Goal: Navigation & Orientation: Understand site structure

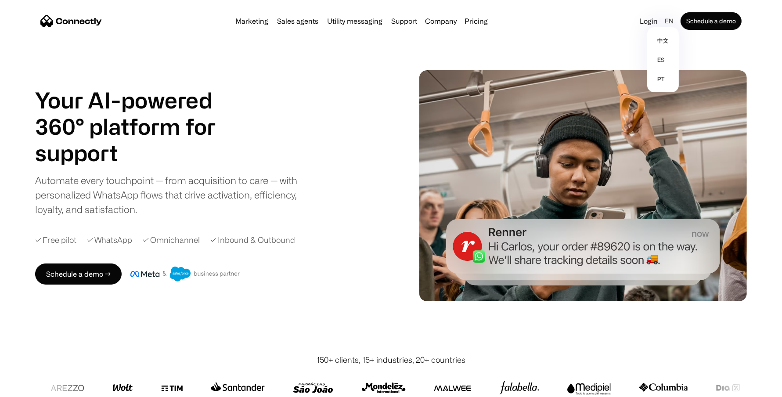
drag, startPoint x: 670, startPoint y: 21, endPoint x: 596, endPoint y: 33, distance: 75.2
click at [596, 33] on div "Marketing Sales agents Utility messaging Support Company About us Careers Conta…" at bounding box center [391, 21] width 712 height 28
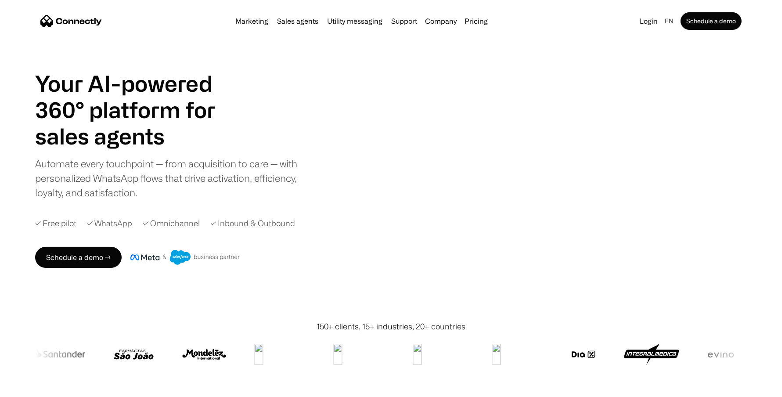
click at [336, 268] on div "Your AI-powered 360° platform for sales agents support utility sales agents Sli…" at bounding box center [391, 169] width 712 height 198
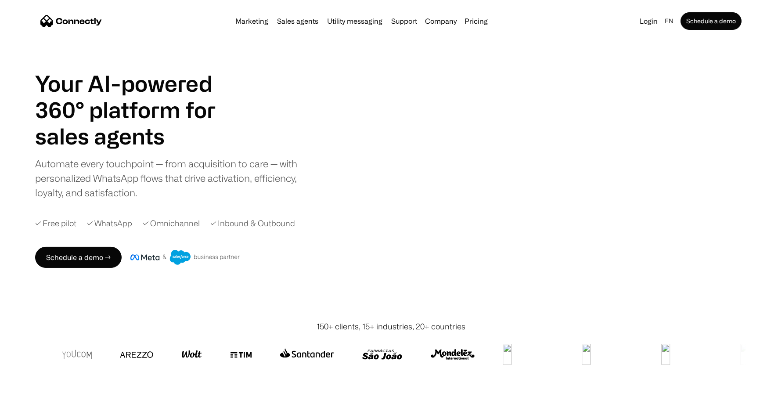
click at [140, 98] on h1 "Your AI-powered 360° platform for" at bounding box center [136, 96] width 202 height 53
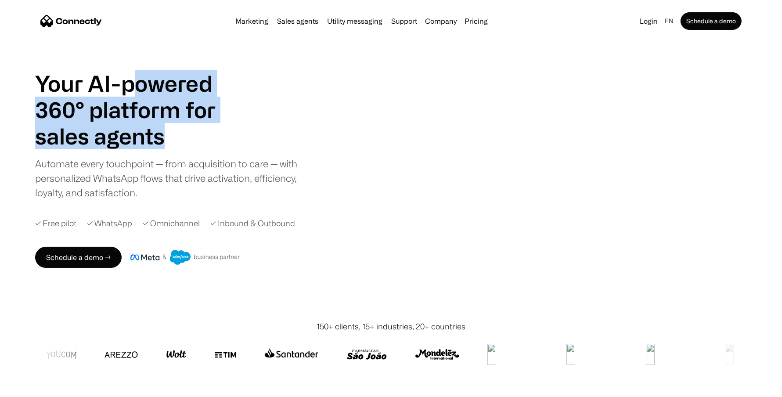
drag, startPoint x: 130, startPoint y: 101, endPoint x: 216, endPoint y: 162, distance: 104.9
click at [215, 149] on div "Your AI-powered 360° platform for sales agents support utility sales agents Sli…" at bounding box center [136, 109] width 202 height 79
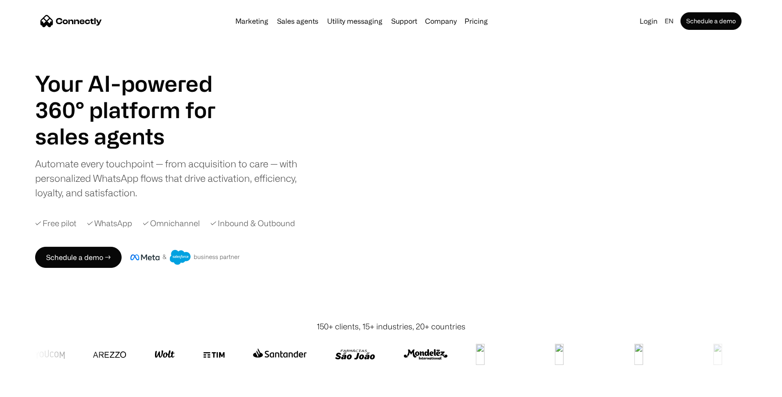
click at [323, 229] on div "✓ Free pilot ✓ WhatsApp ✓ Omnichannel ✓ Inbound & Outbound" at bounding box center [220, 223] width 370 height 12
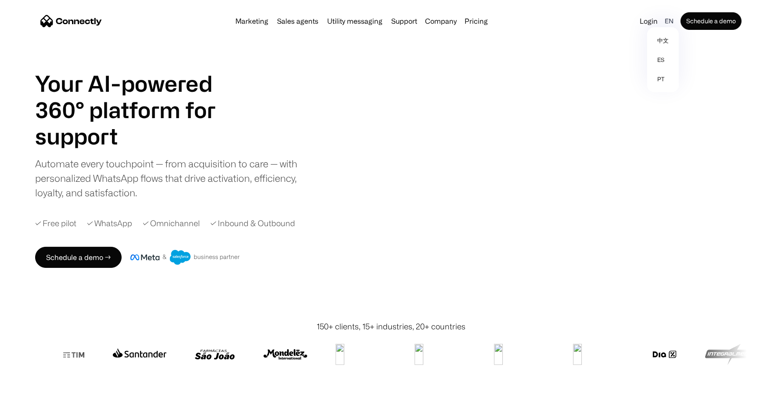
click at [676, 25] on div "en" at bounding box center [670, 21] width 18 height 12
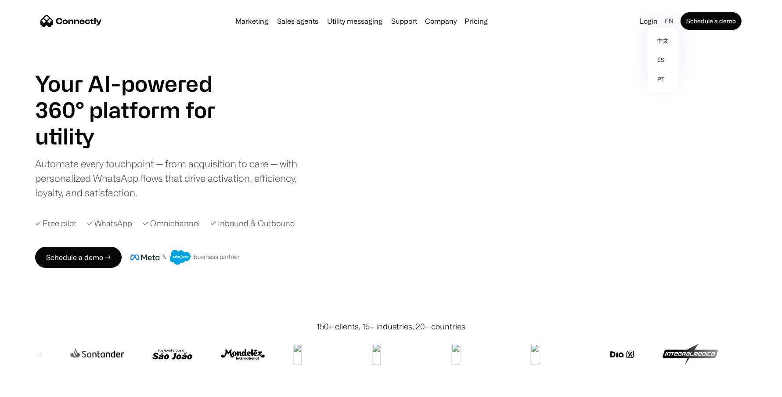
click at [672, 22] on div "en" at bounding box center [669, 21] width 9 height 12
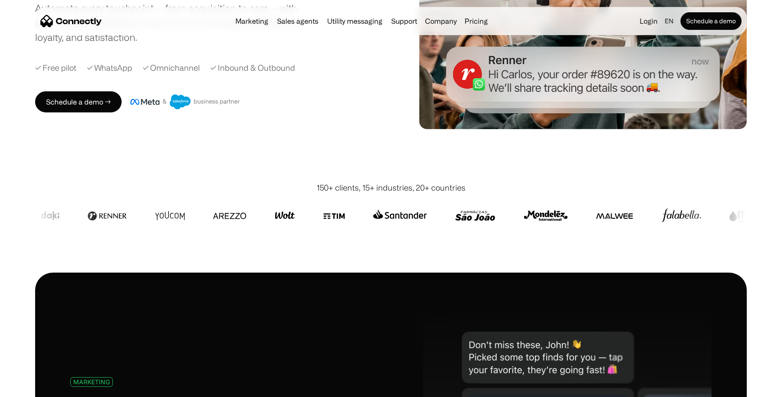
scroll to position [192, 0]
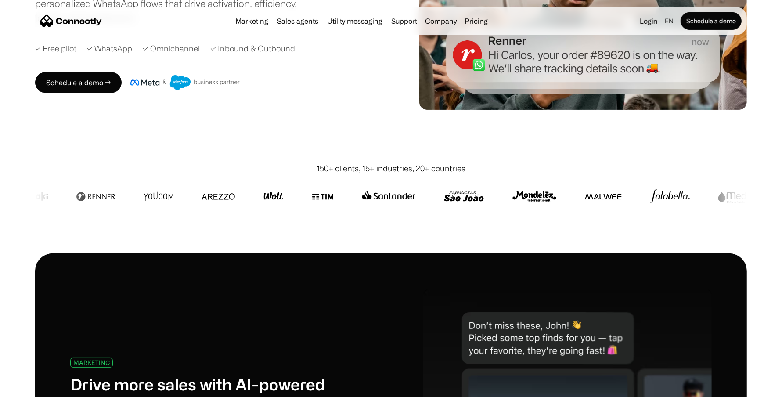
click at [315, 148] on div "150+ clients, 15+ industries, 20+ countries" at bounding box center [391, 199] width 712 height 108
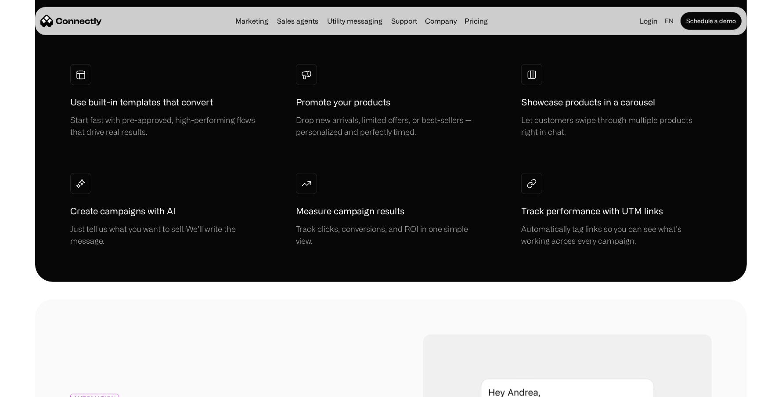
scroll to position [752, 0]
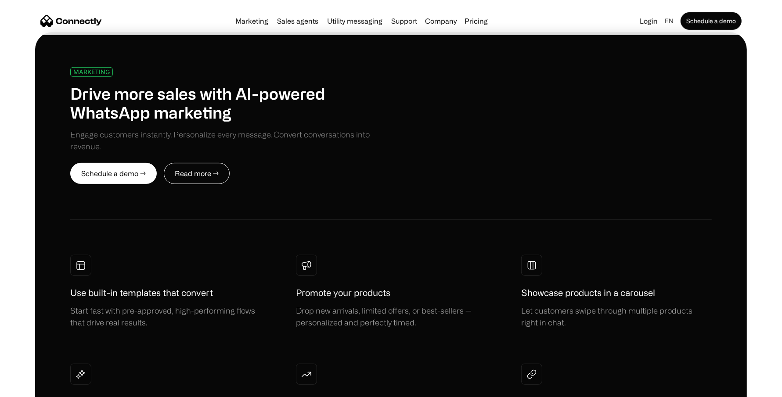
scroll to position [0, 0]
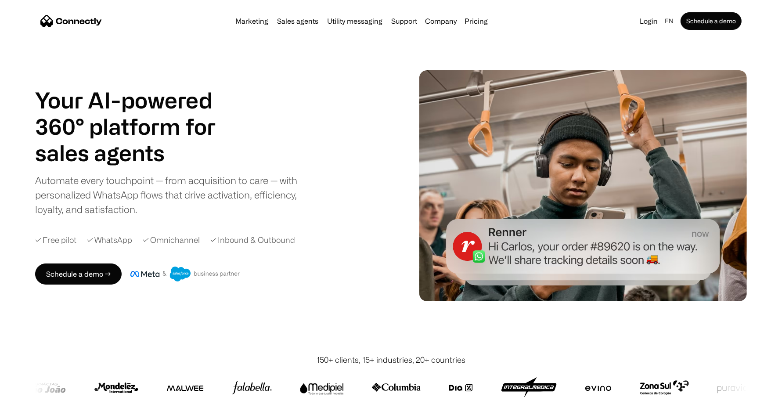
click at [558, 32] on div "Marketing Sales agents Utility messaging Support Company About us Careers Conta…" at bounding box center [391, 21] width 712 height 28
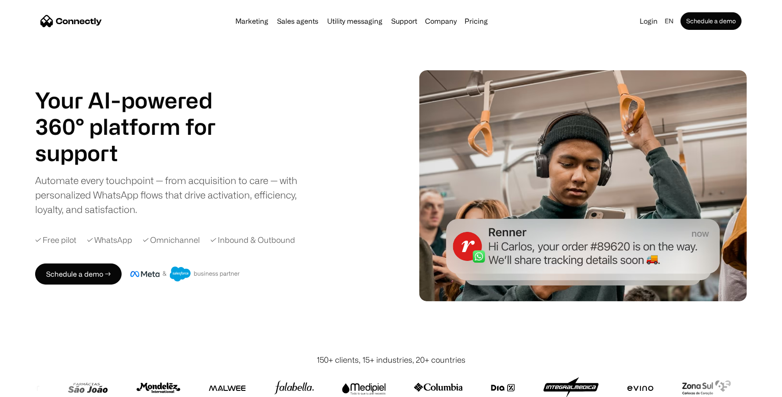
click at [525, 34] on div "Marketing Sales agents Utility messaging Support Company About us Careers Conta…" at bounding box center [391, 21] width 712 height 28
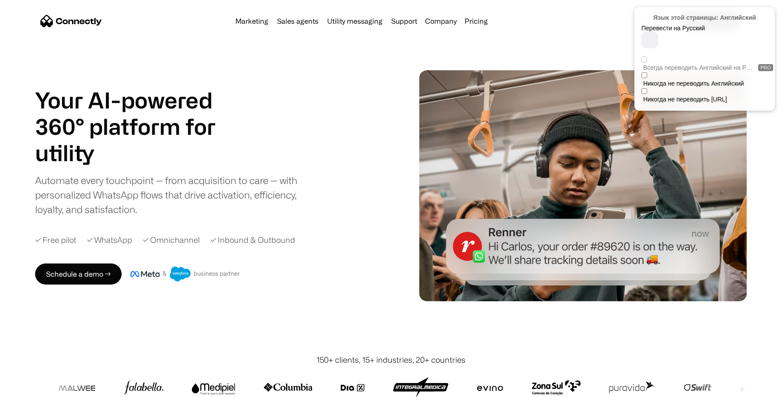
click at [770, 14] on div at bounding box center [768, 13] width 5 height 5
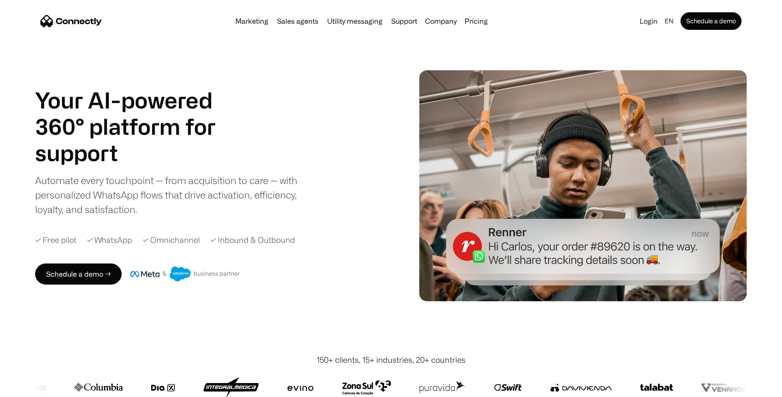
click at [338, 121] on div "Your AI-powered 360° platform for sales agents support utility sales agents Sli…" at bounding box center [211, 152] width 352 height 130
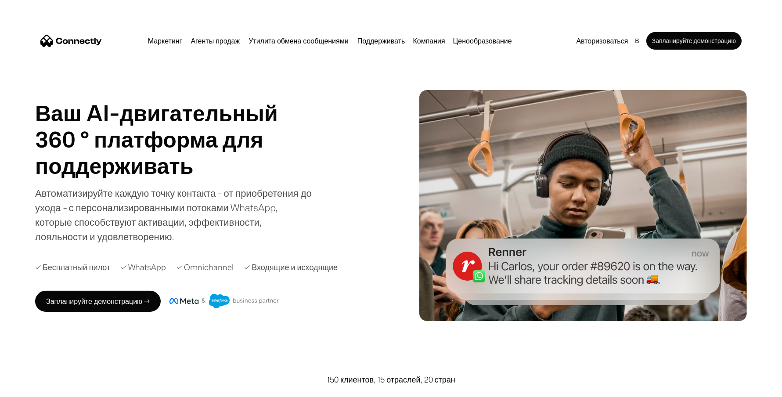
click at [779, 0] on div at bounding box center [779, 0] width 0 height 0
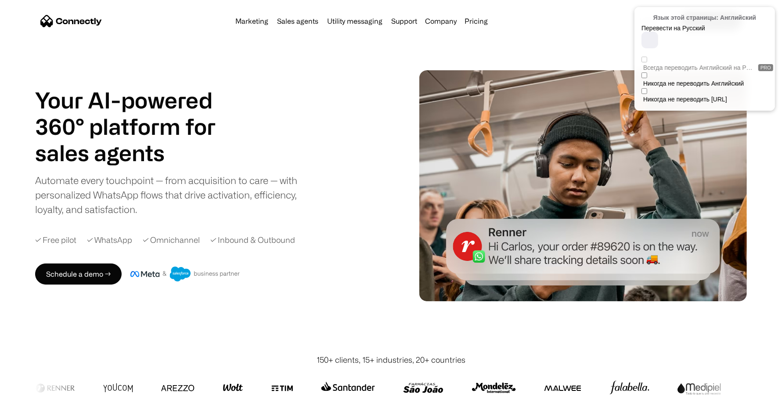
click at [668, 32] on div "Перевести на Русский" at bounding box center [689, 28] width 94 height 7
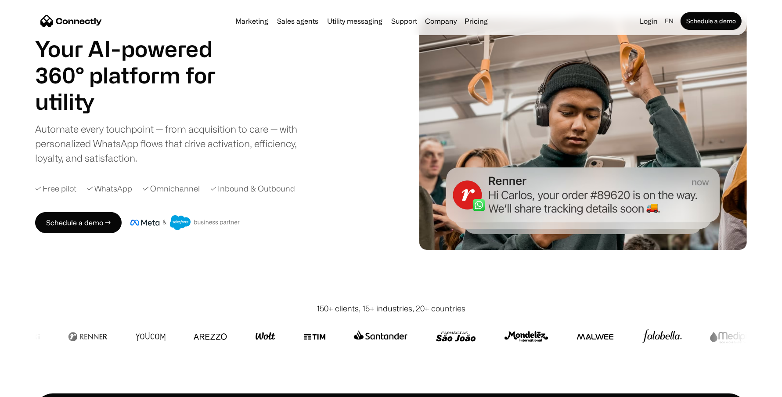
scroll to position [1, 0]
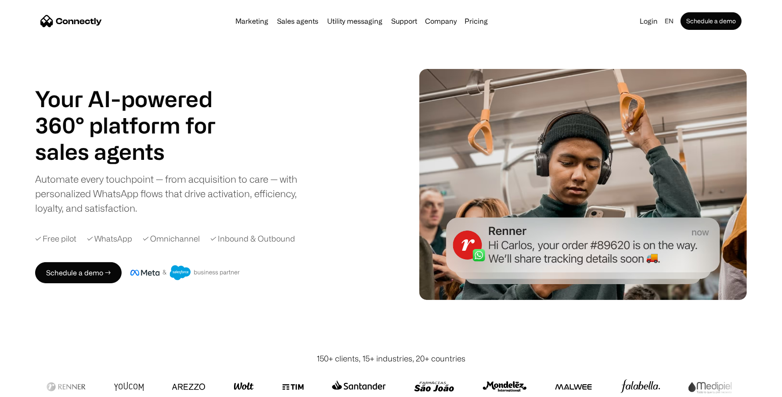
click at [314, 110] on div "Your AI-powered 360° platform for sales agents support utility sales agents Sli…" at bounding box center [211, 151] width 352 height 130
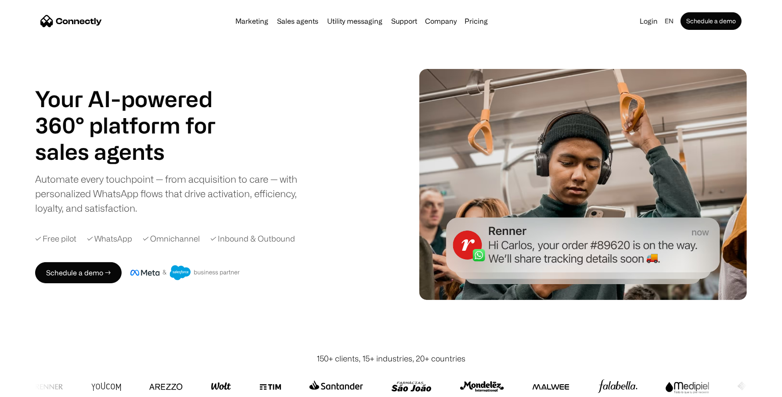
click at [775, 7] on div at bounding box center [775, 7] width 0 height 0
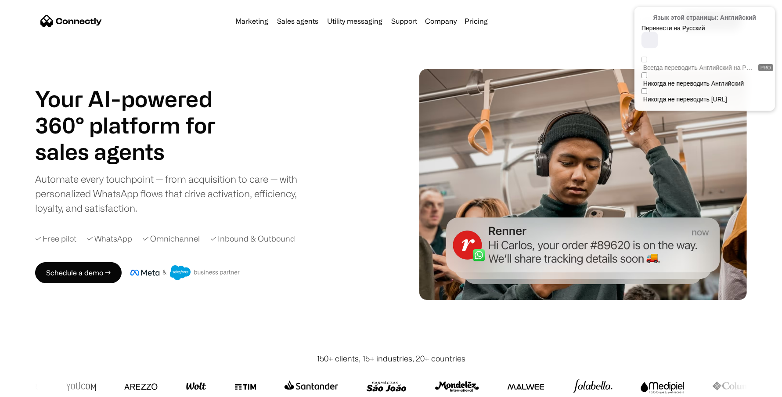
click at [682, 31] on div "Перевести на Русский" at bounding box center [689, 28] width 94 height 7
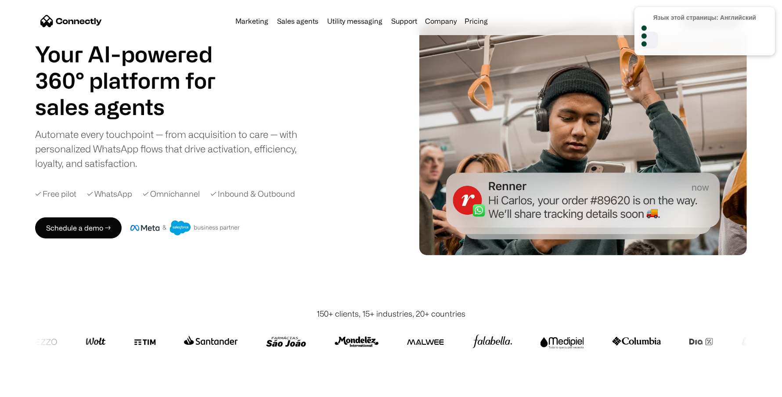
scroll to position [0, 0]
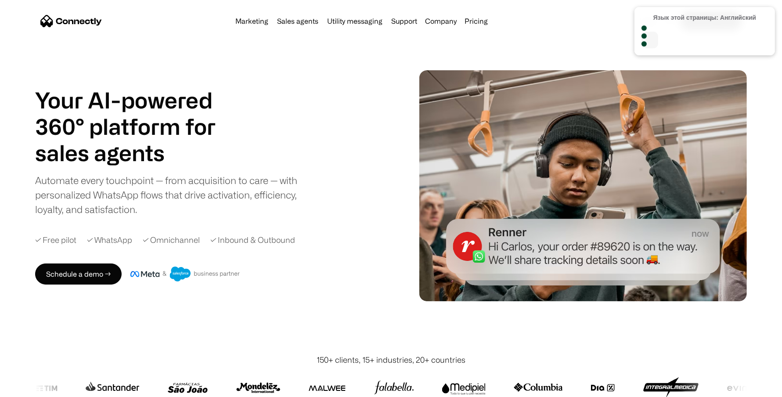
click at [658, 38] on div at bounding box center [650, 40] width 17 height 17
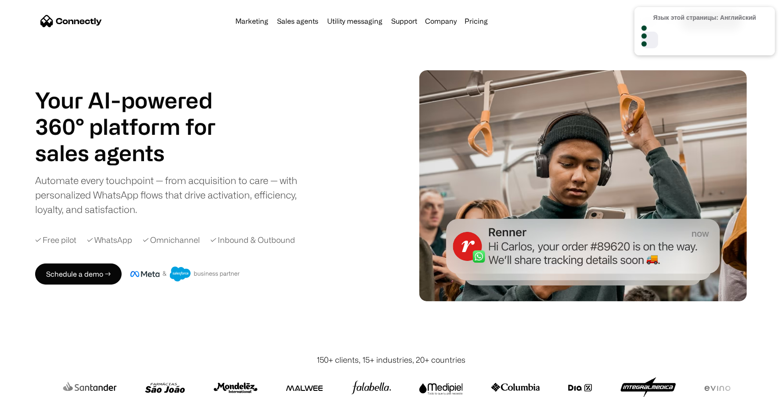
click at [769, 12] on div at bounding box center [768, 13] width 5 height 5
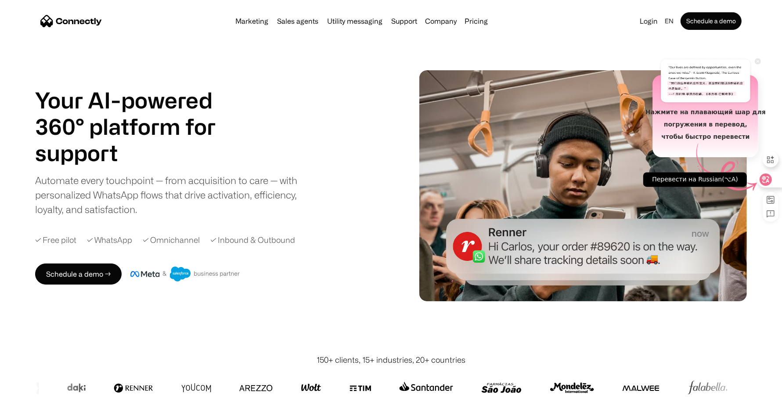
click at [759, 62] on icon at bounding box center [758, 61] width 6 height 6
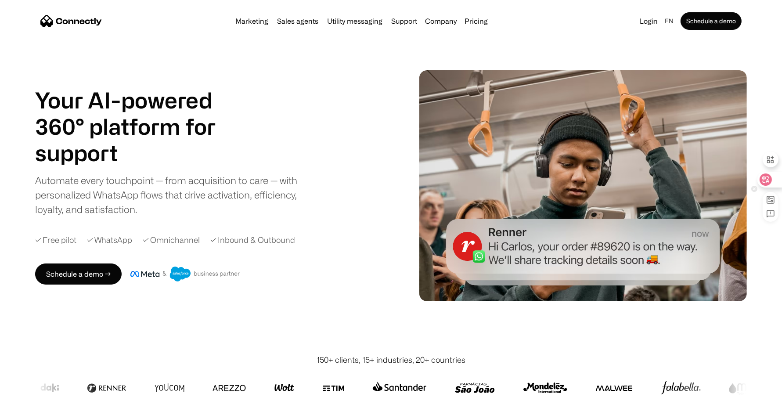
click at [755, 191] on icon at bounding box center [755, 189] width 6 height 6
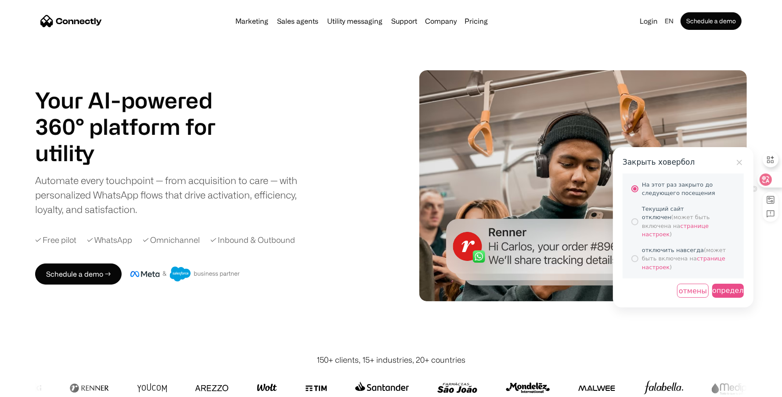
click at [733, 284] on div "определить" at bounding box center [728, 291] width 32 height 14
